Goal: Navigation & Orientation: Understand site structure

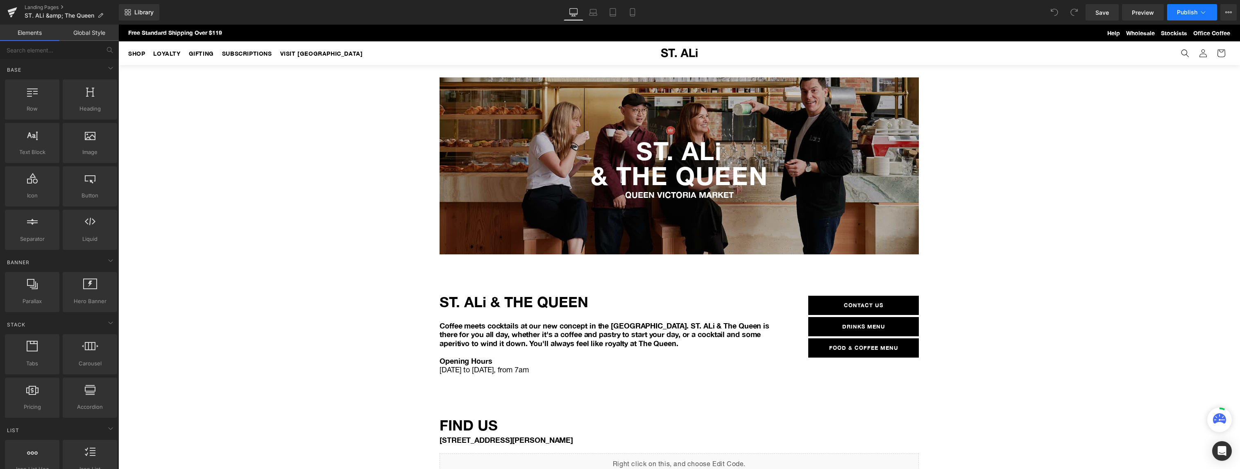
click at [1203, 12] on icon at bounding box center [1203, 12] width 8 height 8
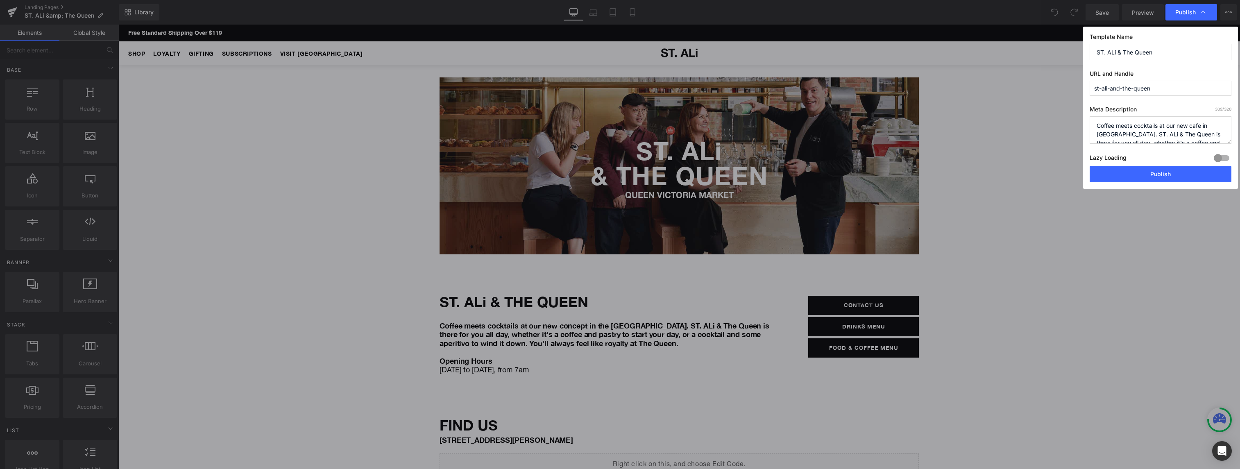
click at [1203, 12] on icon at bounding box center [1203, 12] width 8 height 8
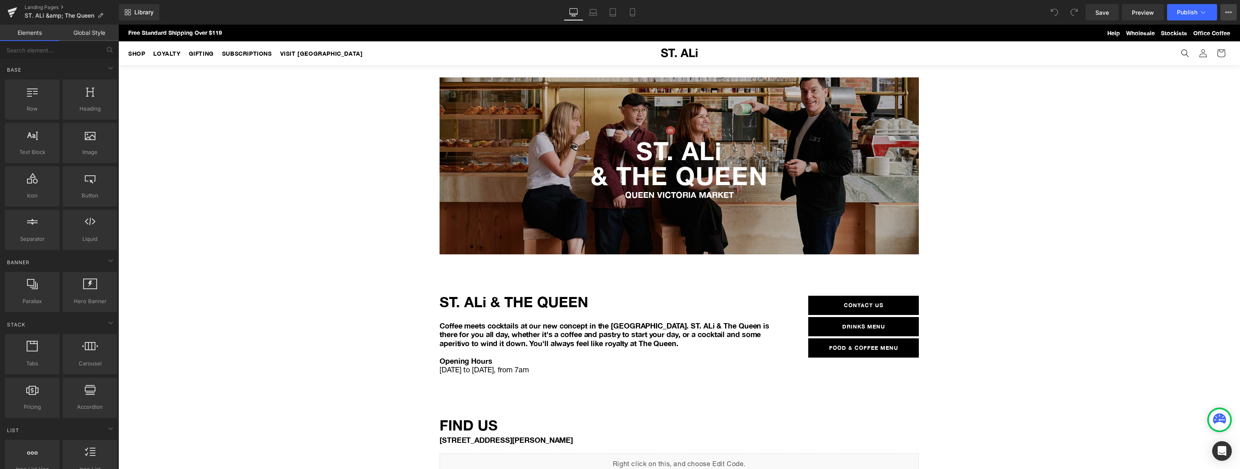
click at [1227, 11] on icon at bounding box center [1229, 12] width 7 height 7
